Goal: Information Seeking & Learning: Check status

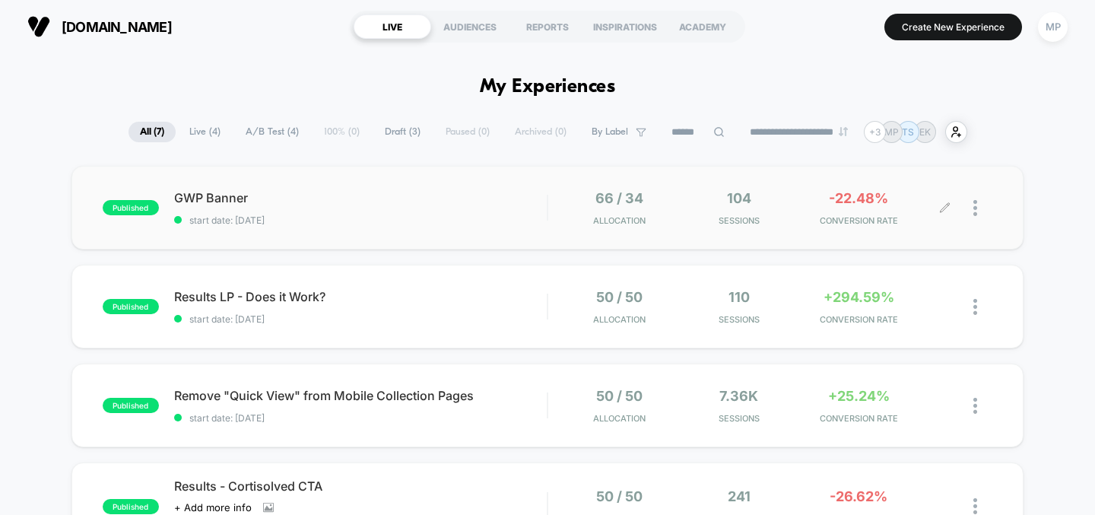
click at [693, 211] on div "104 Sessions" at bounding box center [739, 208] width 112 height 36
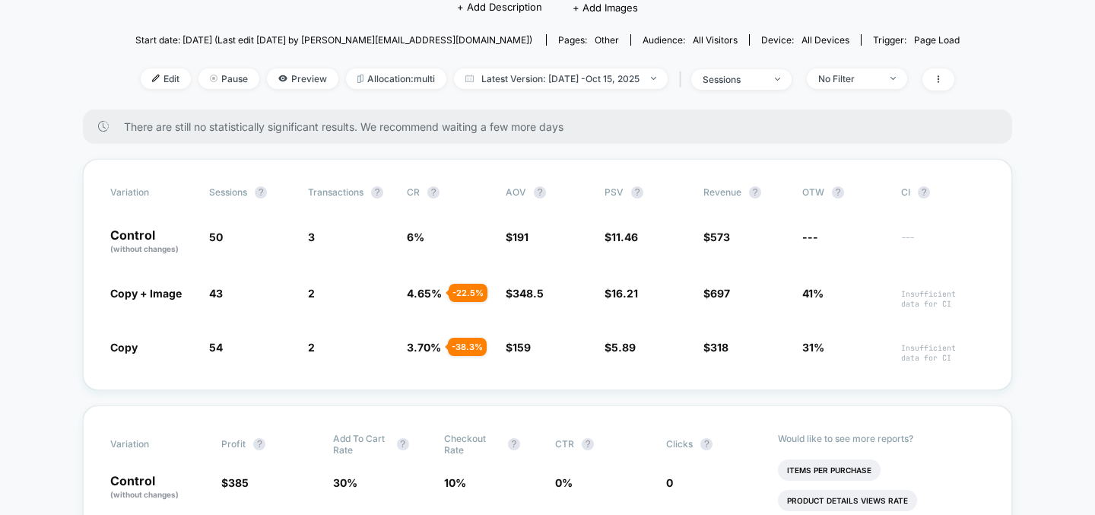
scroll to position [148, 0]
click at [437, 269] on div "Variation Sessions ? Transactions ? CR ? AOV ? PSV ? Revenue ? OTW ? CI ? Contr…" at bounding box center [547, 273] width 929 height 231
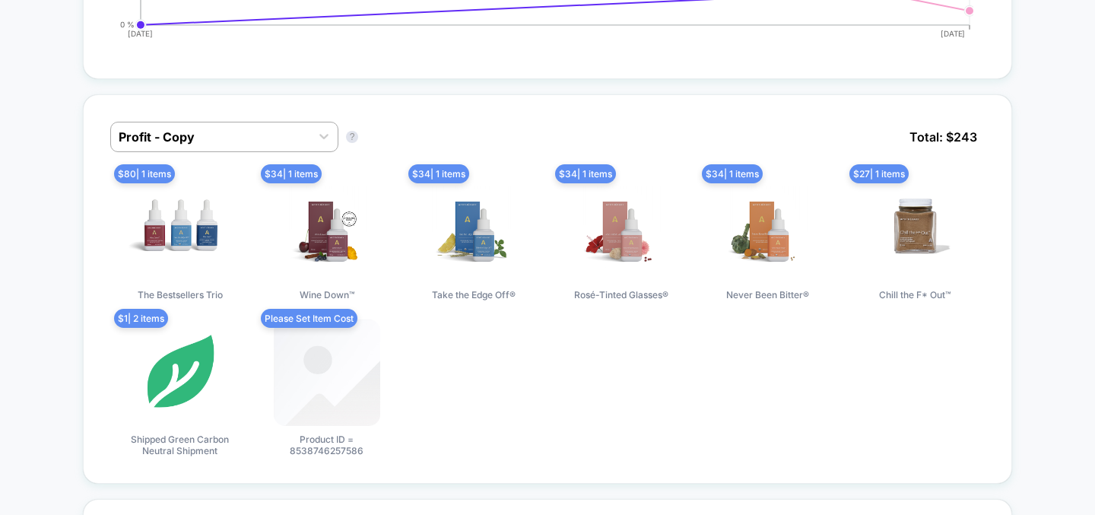
scroll to position [1035, 0]
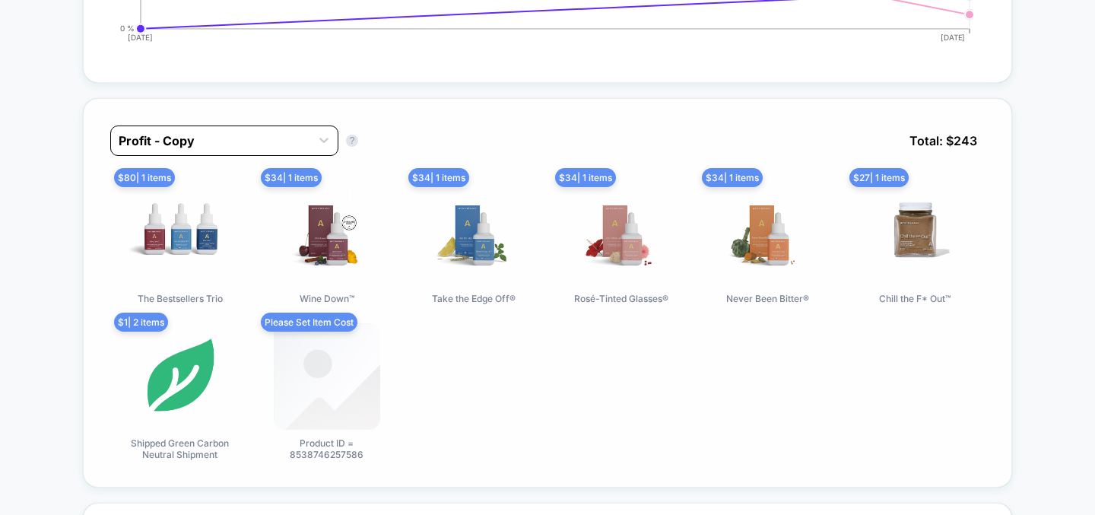
click at [294, 144] on div at bounding box center [211, 141] width 184 height 18
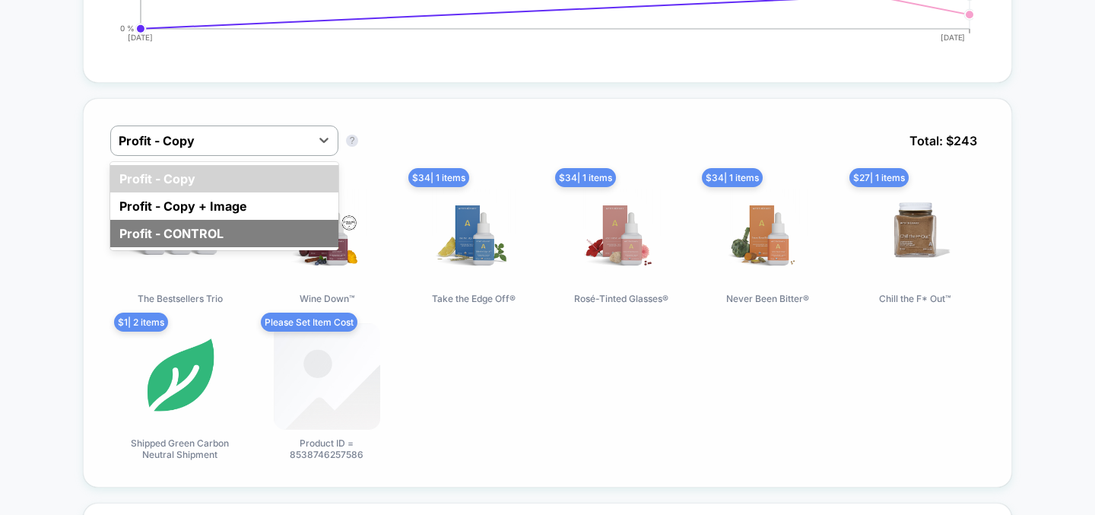
click at [266, 227] on div "Profit - CONTROL" at bounding box center [224, 233] width 228 height 27
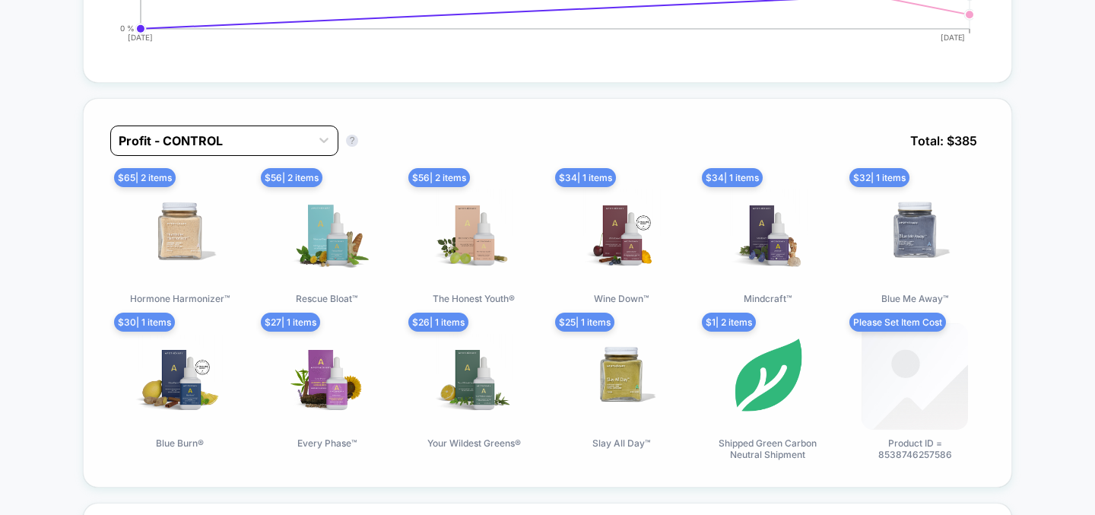
click at [300, 144] on div at bounding box center [211, 141] width 184 height 18
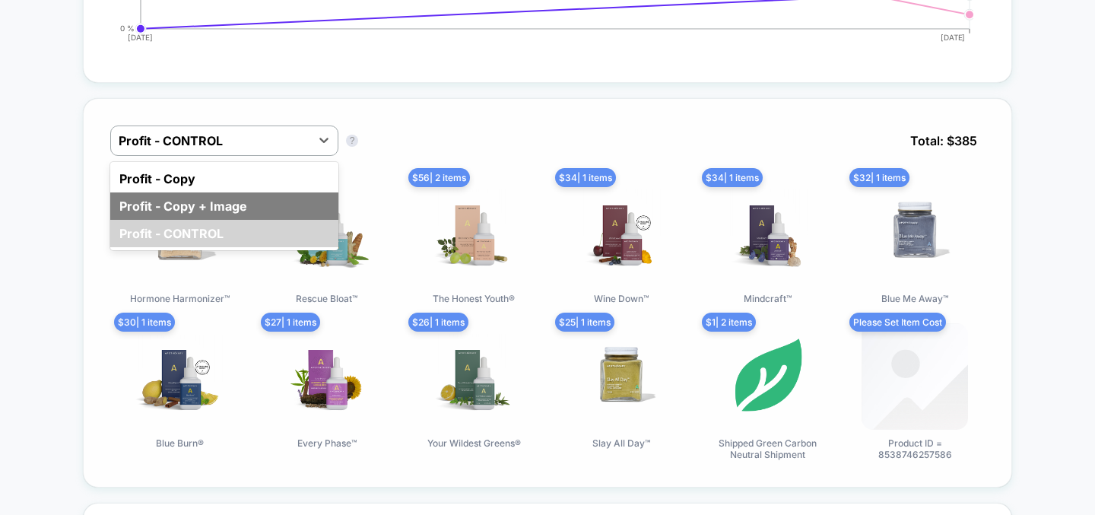
click at [270, 194] on div "Profit - Copy + Image" at bounding box center [224, 205] width 228 height 27
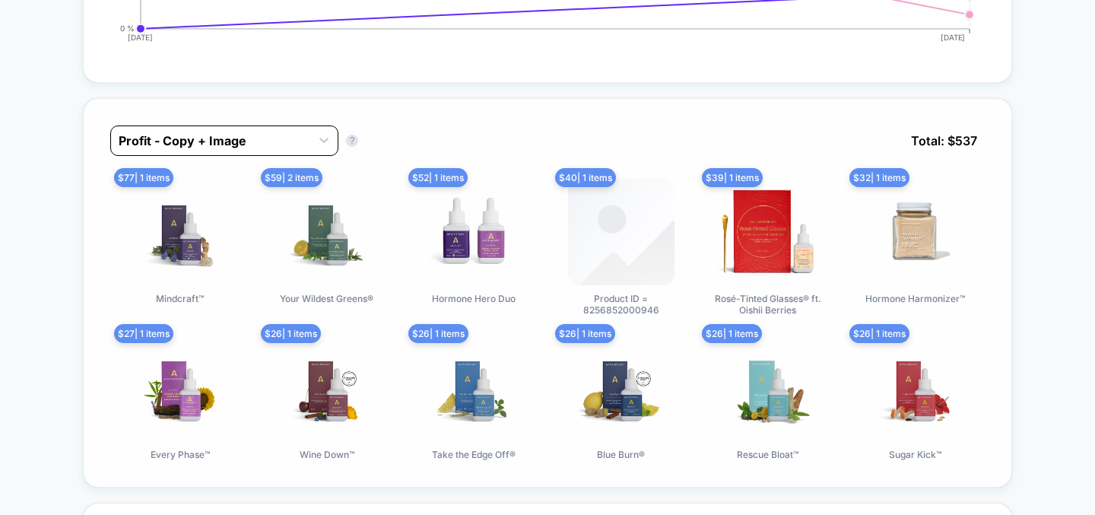
click at [280, 144] on div at bounding box center [211, 141] width 184 height 18
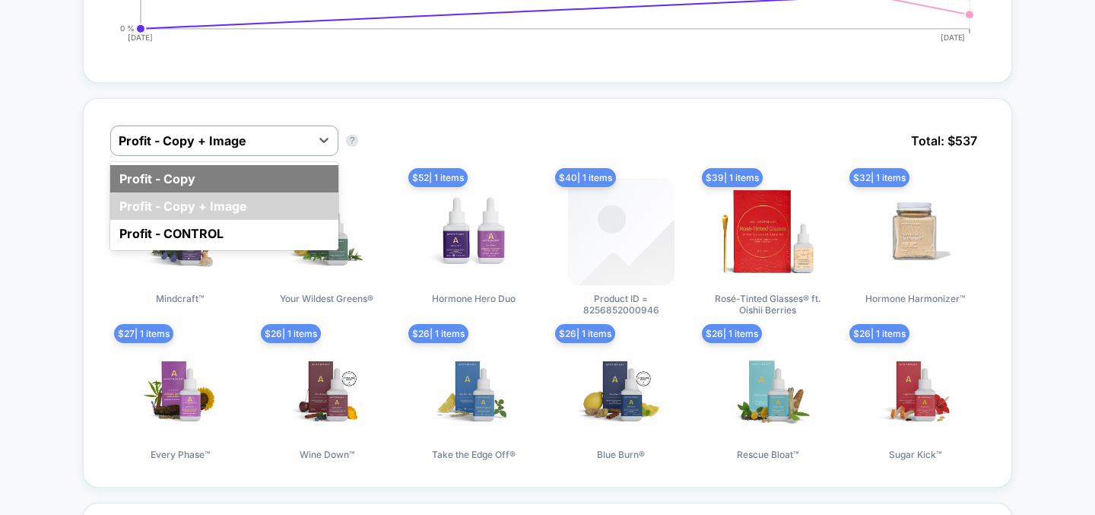
click at [263, 166] on div "Profit - Copy" at bounding box center [224, 178] width 228 height 27
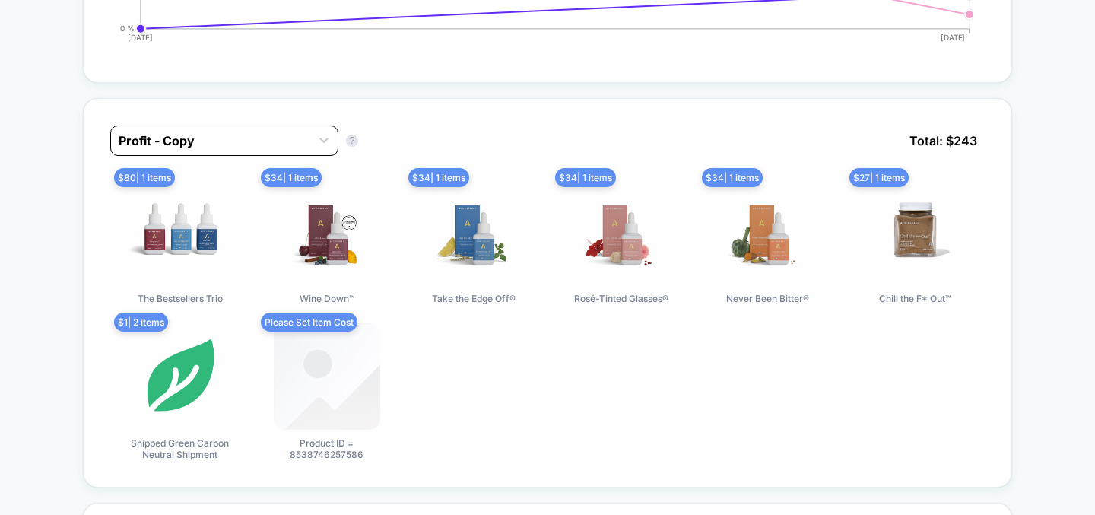
click at [269, 140] on div at bounding box center [211, 141] width 184 height 18
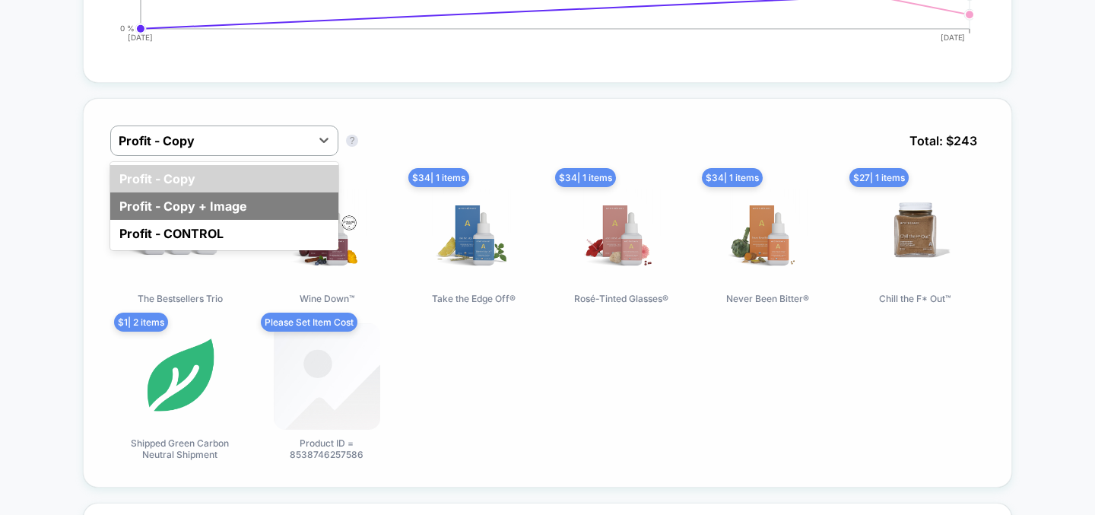
click at [265, 201] on div "Profit - Copy + Image" at bounding box center [224, 205] width 228 height 27
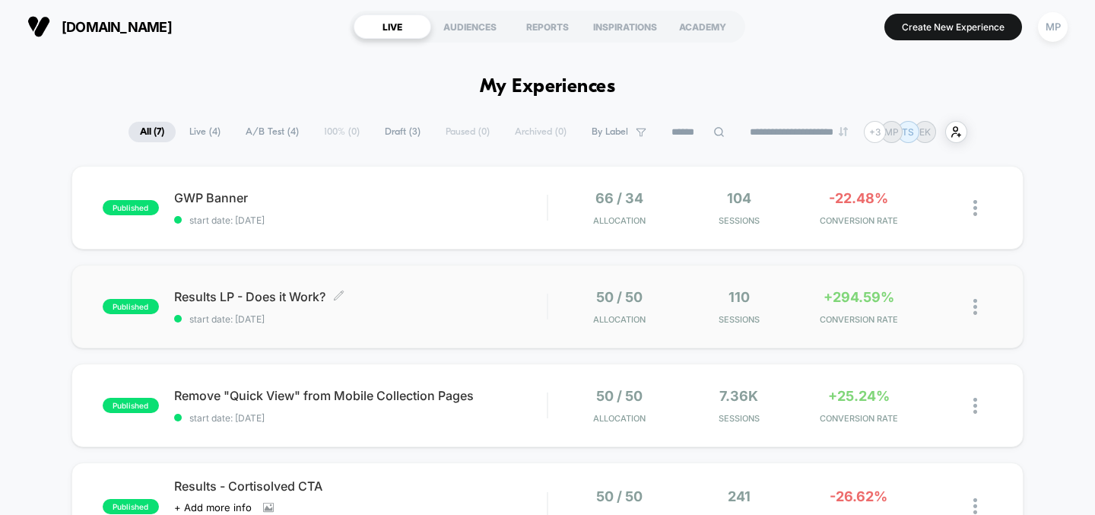
scroll to position [69, 0]
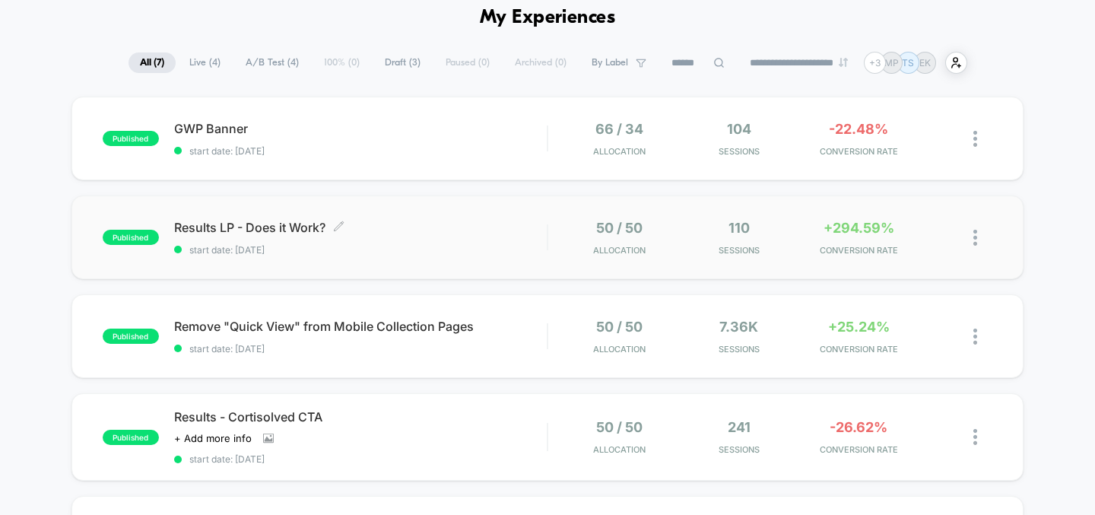
click at [477, 229] on span "Results LP - Does it Work? Click to edit experience details" at bounding box center [360, 227] width 373 height 15
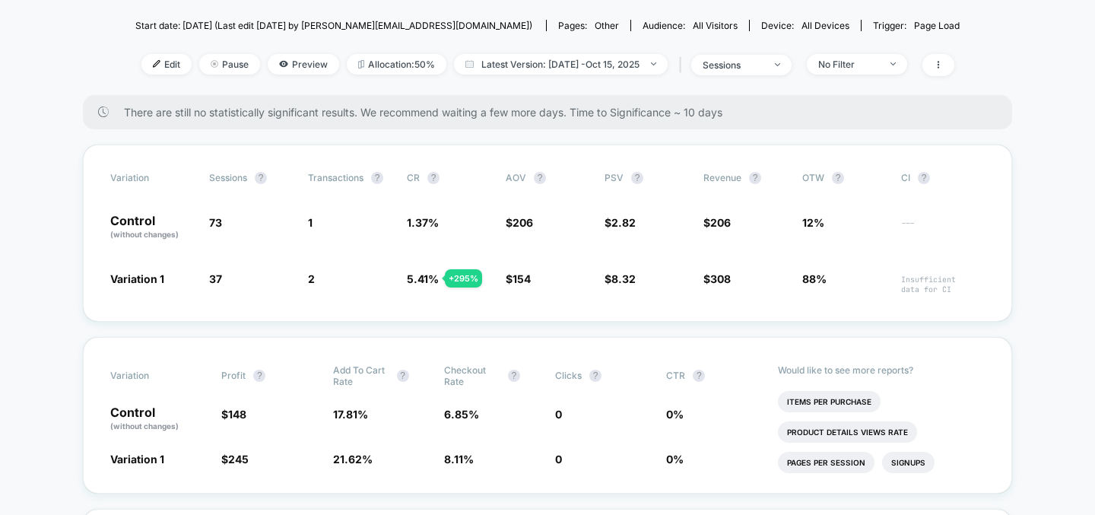
scroll to position [167, 0]
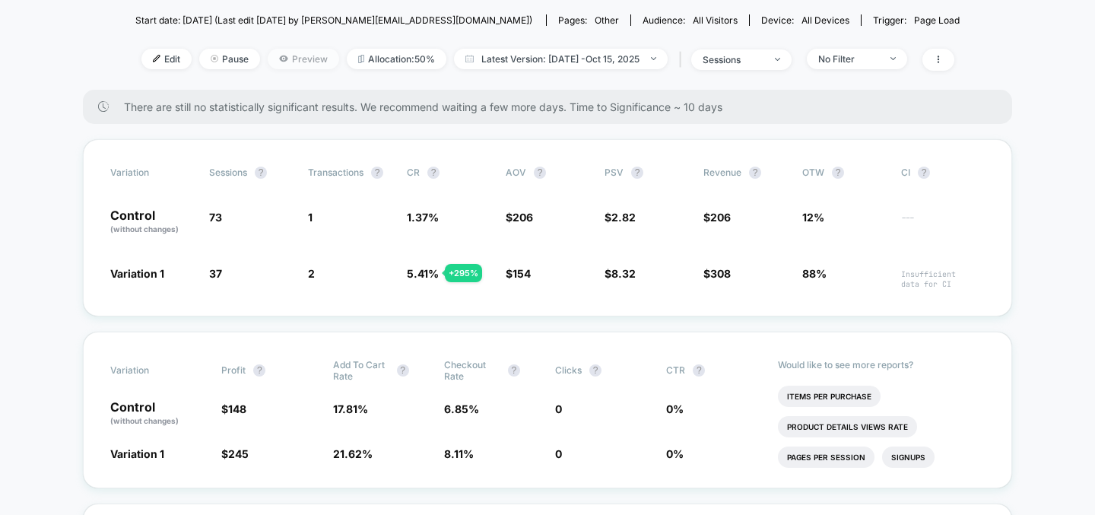
click at [286, 61] on span "Preview" at bounding box center [303, 59] width 71 height 21
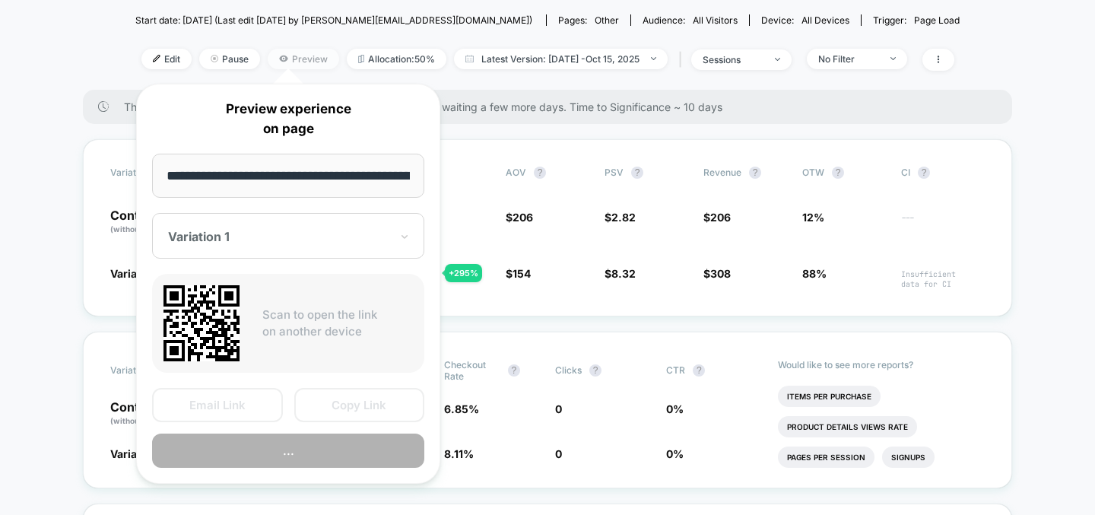
scroll to position [0, 114]
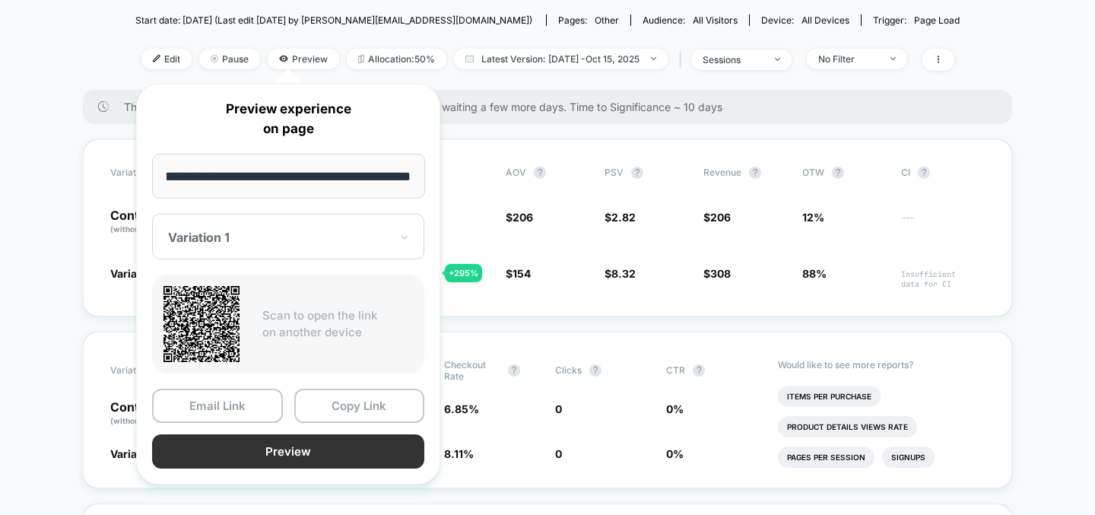
click at [289, 448] on button "Preview" at bounding box center [288, 451] width 272 height 34
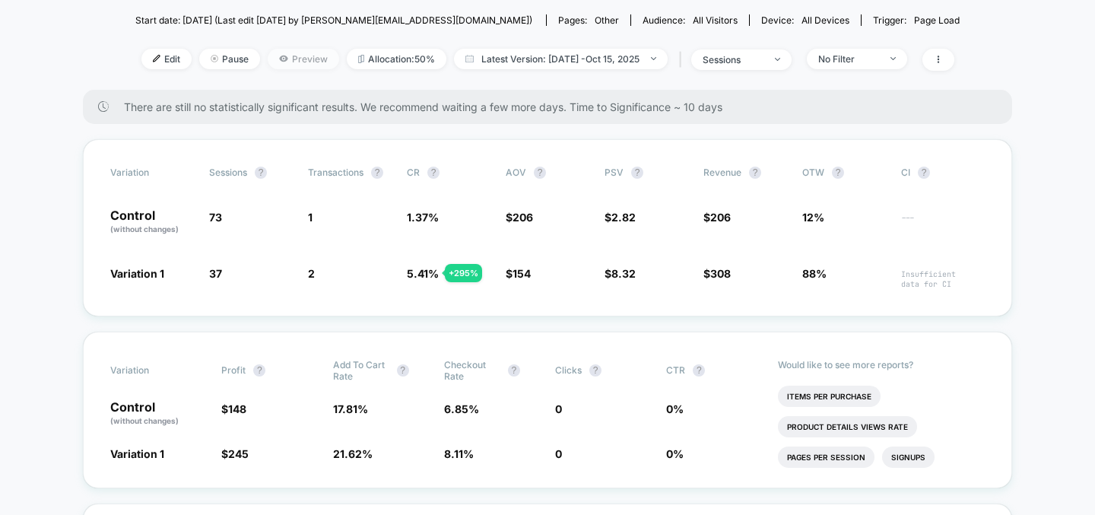
click at [284, 62] on span "Preview" at bounding box center [303, 59] width 71 height 21
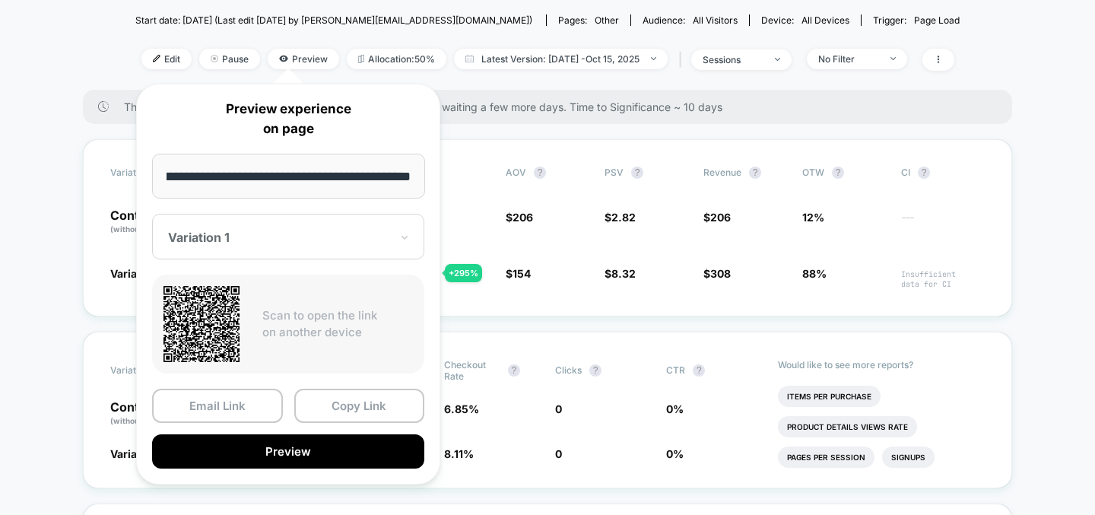
click at [252, 231] on div at bounding box center [279, 237] width 222 height 15
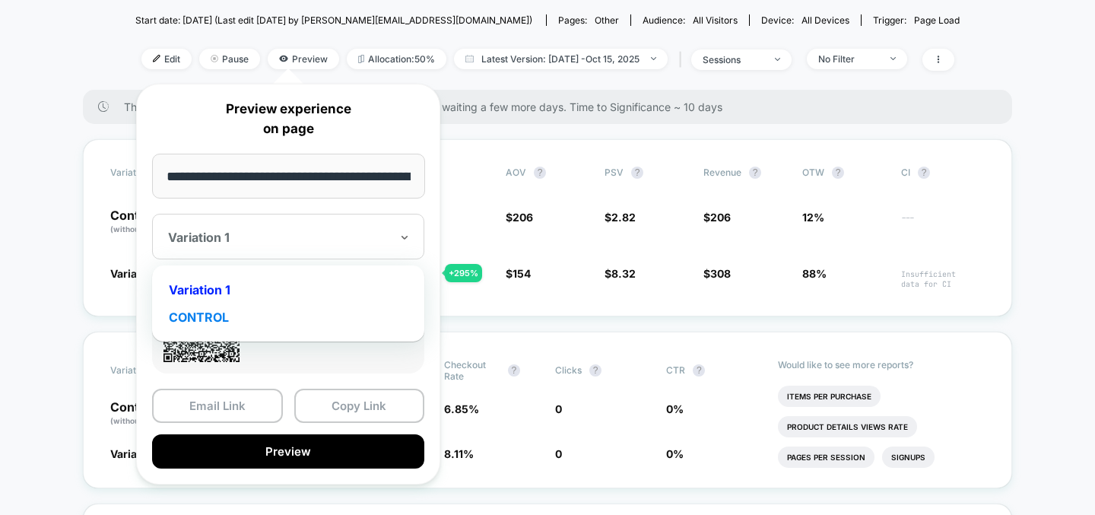
click at [233, 318] on div "CONTROL" at bounding box center [288, 316] width 257 height 27
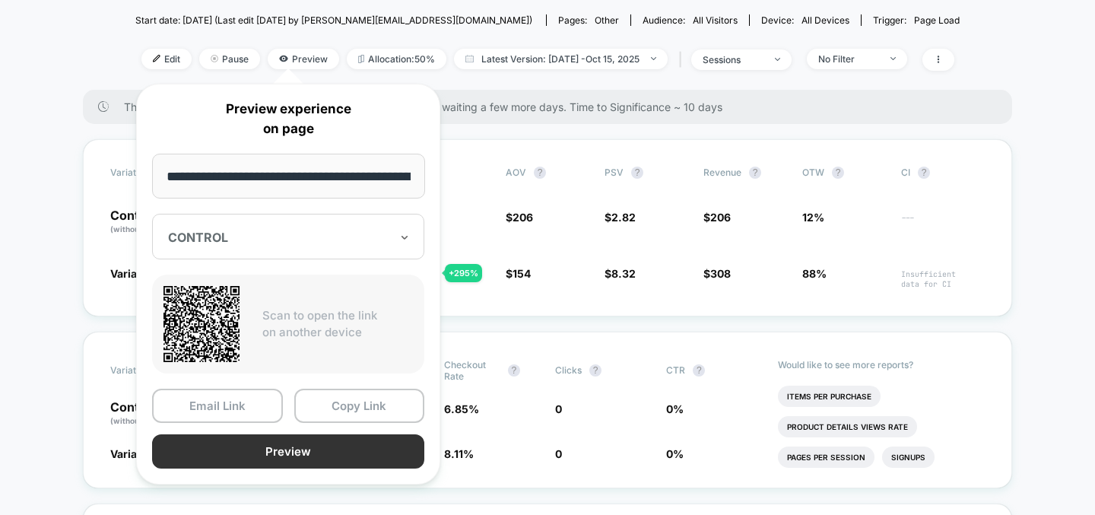
click at [331, 450] on button "Preview" at bounding box center [288, 451] width 272 height 34
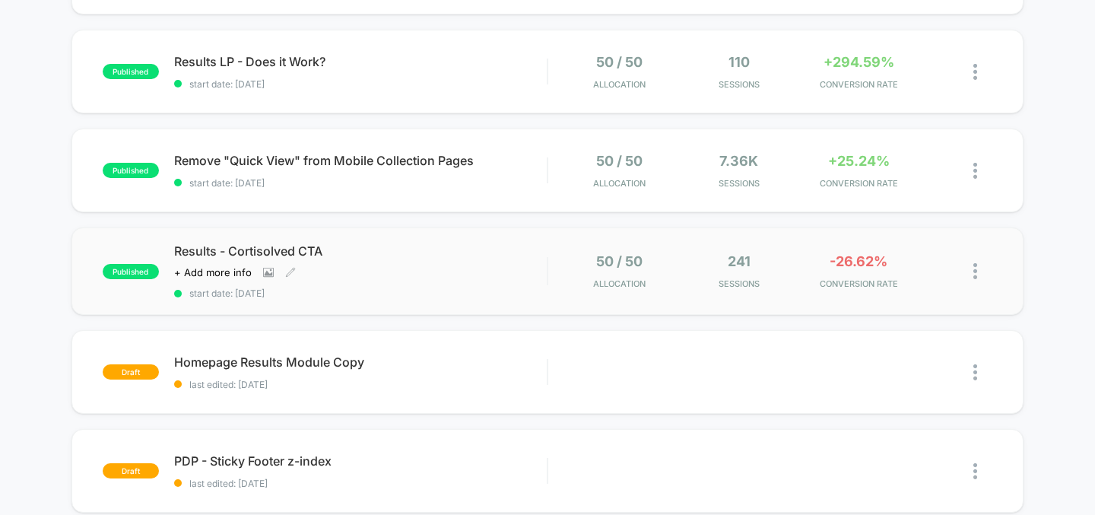
scroll to position [238, 0]
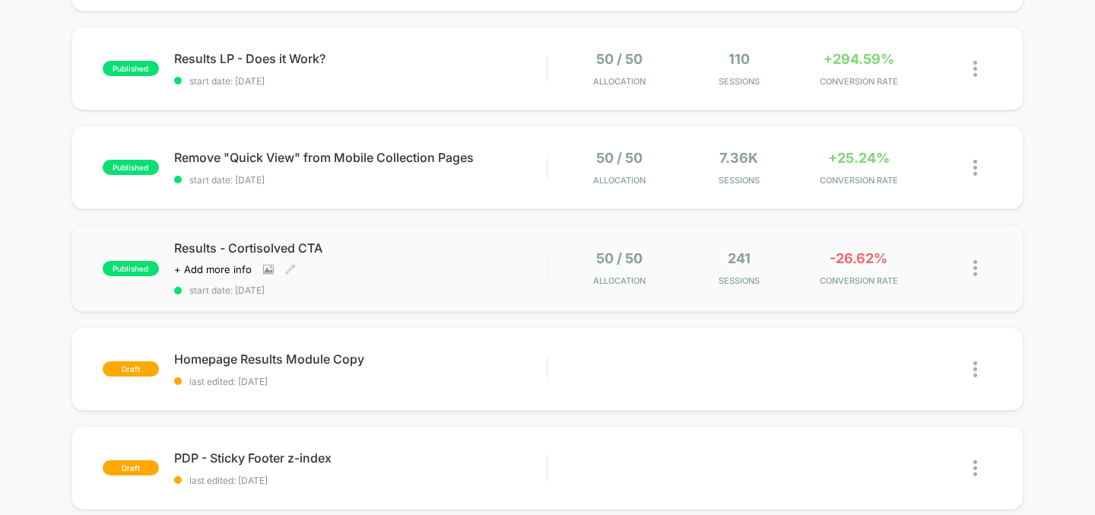
click at [488, 290] on span "start date: [DATE]" at bounding box center [360, 289] width 373 height 11
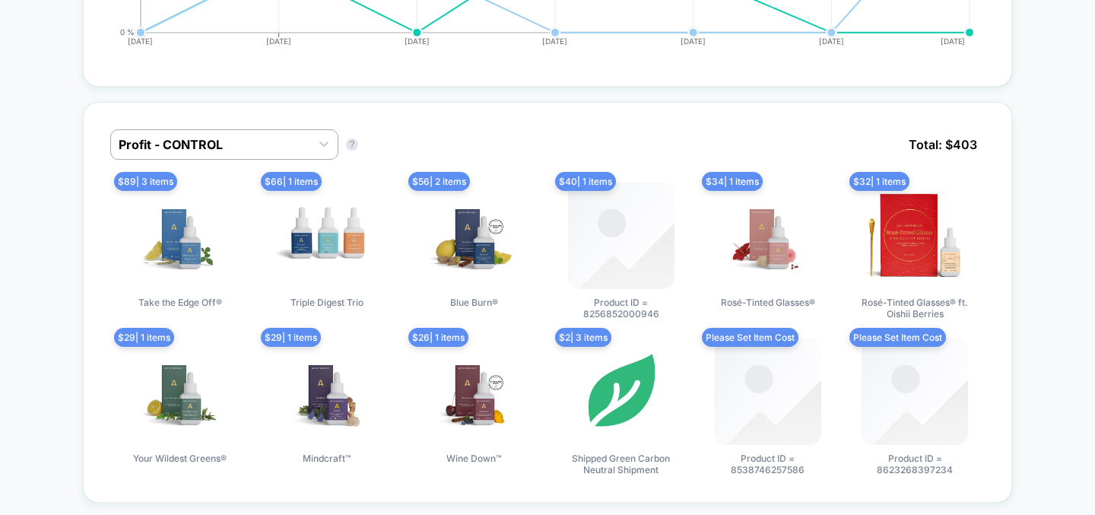
scroll to position [1103, 0]
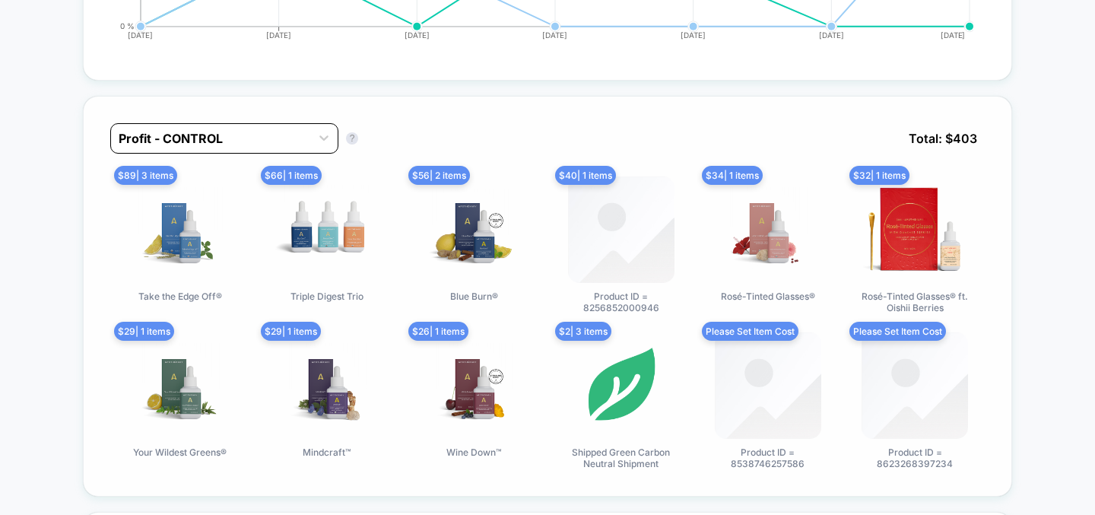
click at [308, 141] on div "Profit - CONTROL" at bounding box center [210, 138] width 199 height 24
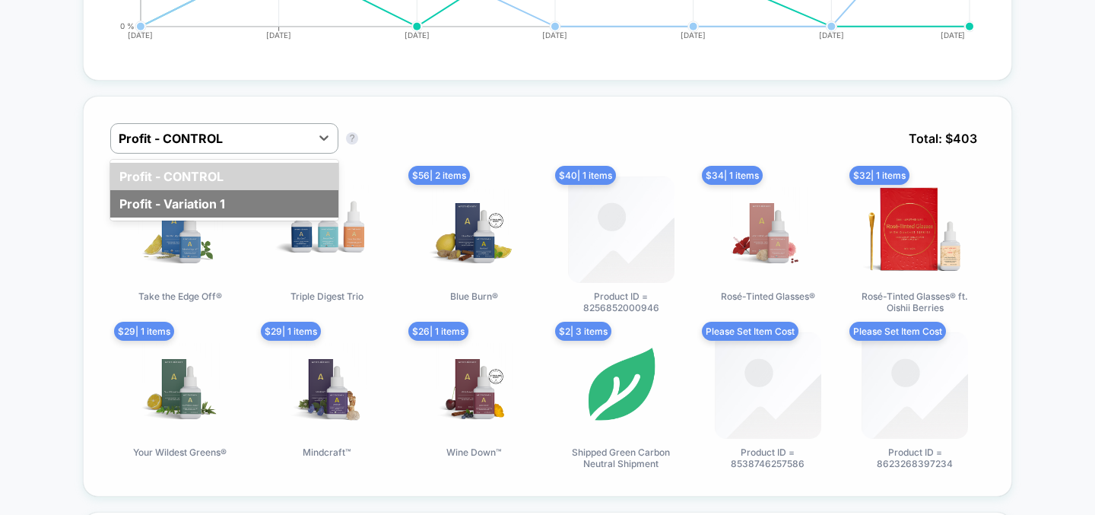
click at [300, 195] on div "Profit - Variation 1" at bounding box center [224, 203] width 228 height 27
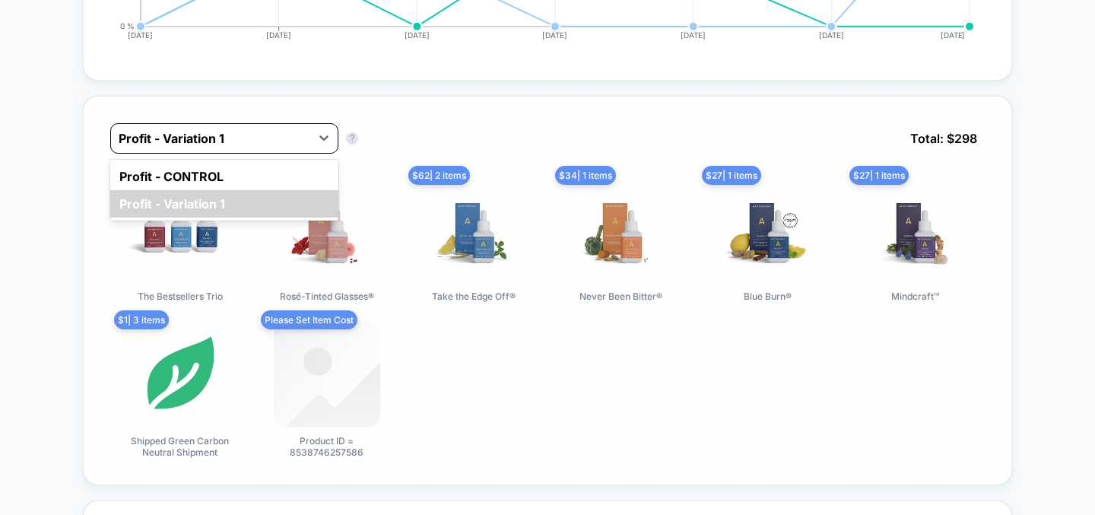
click at [296, 139] on div at bounding box center [211, 138] width 184 height 18
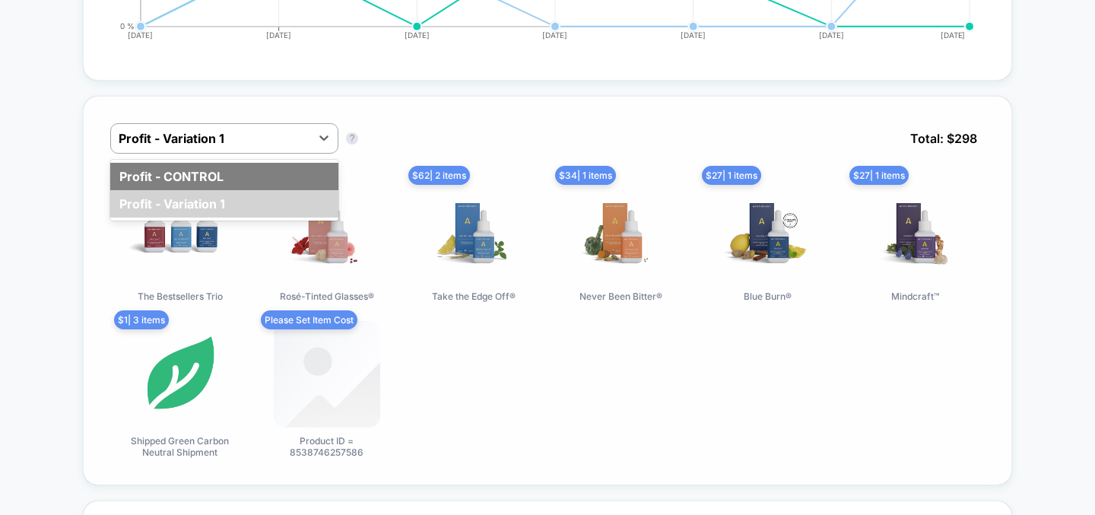
click at [293, 179] on div "Profit - CONTROL" at bounding box center [224, 176] width 228 height 27
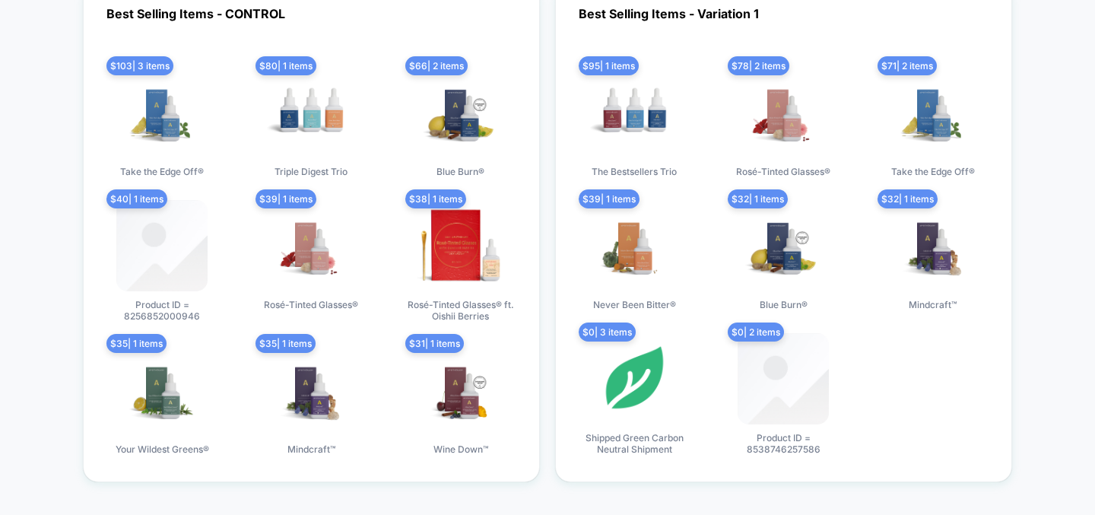
scroll to position [3777, 0]
